Goal: Answer question/provide support: Answer question/provide support

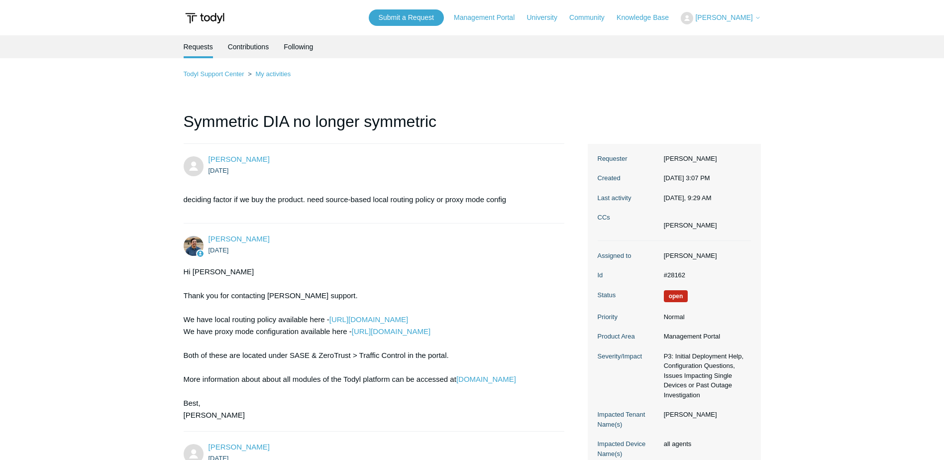
scroll to position [3029, 0]
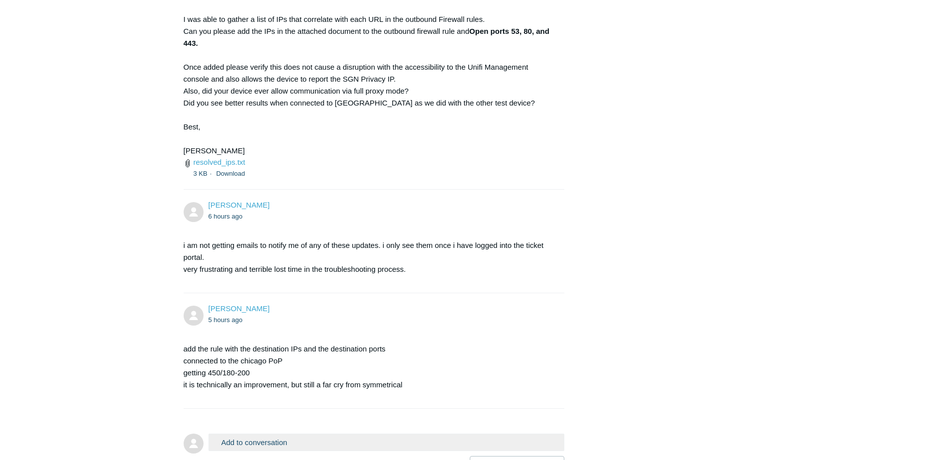
scroll to position [3029, 0]
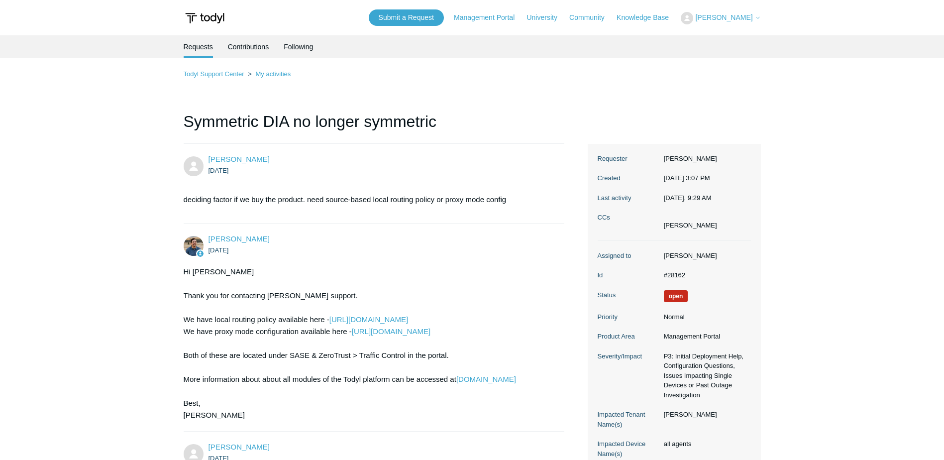
scroll to position [3029, 0]
